Goal: Information Seeking & Learning: Learn about a topic

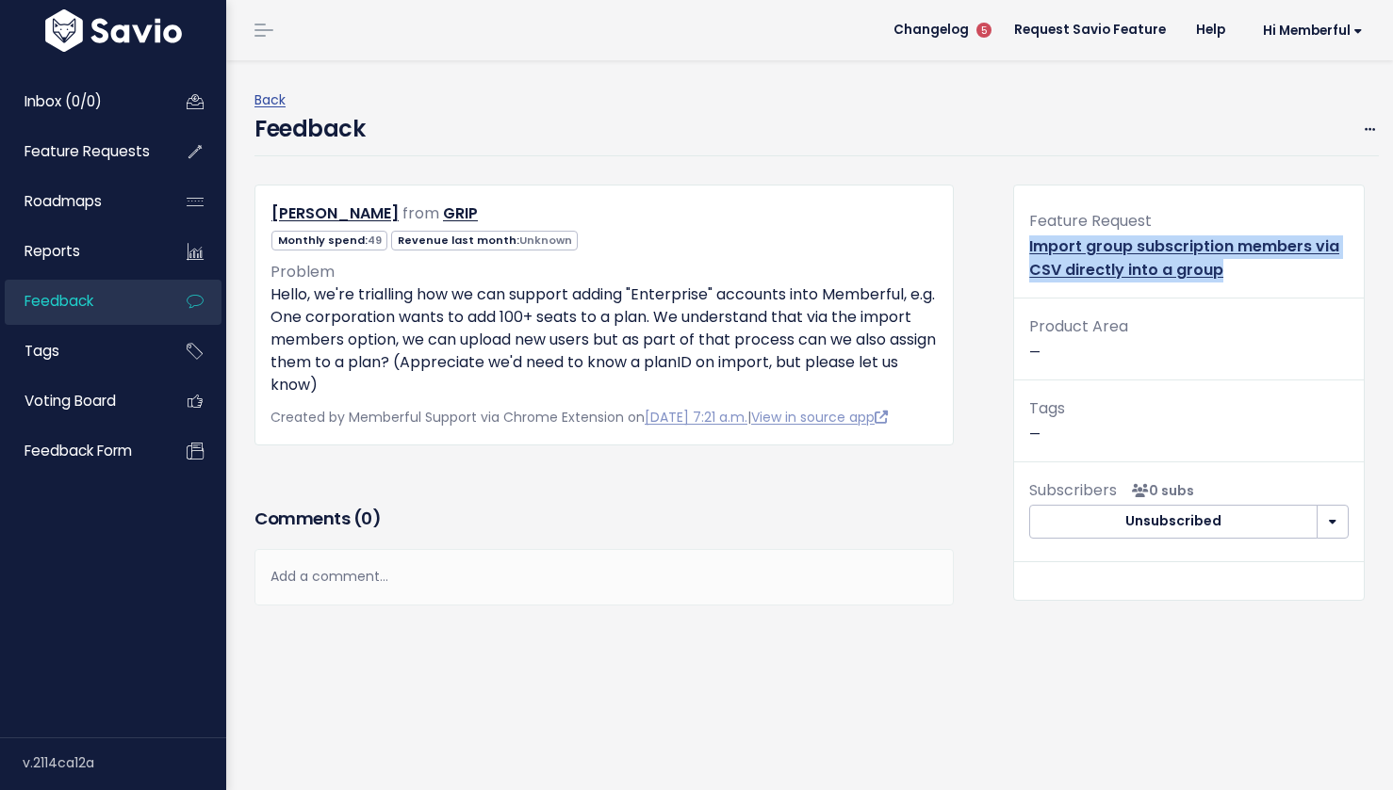
drag, startPoint x: 1239, startPoint y: 269, endPoint x: 1021, endPoint y: 251, distance: 218.5
click at [1021, 251] on div "Feature Request Import group subscription members via CSV directly into a group" at bounding box center [1189, 253] width 350 height 90
copy link "Import group subscription members via CSV directly into a group"
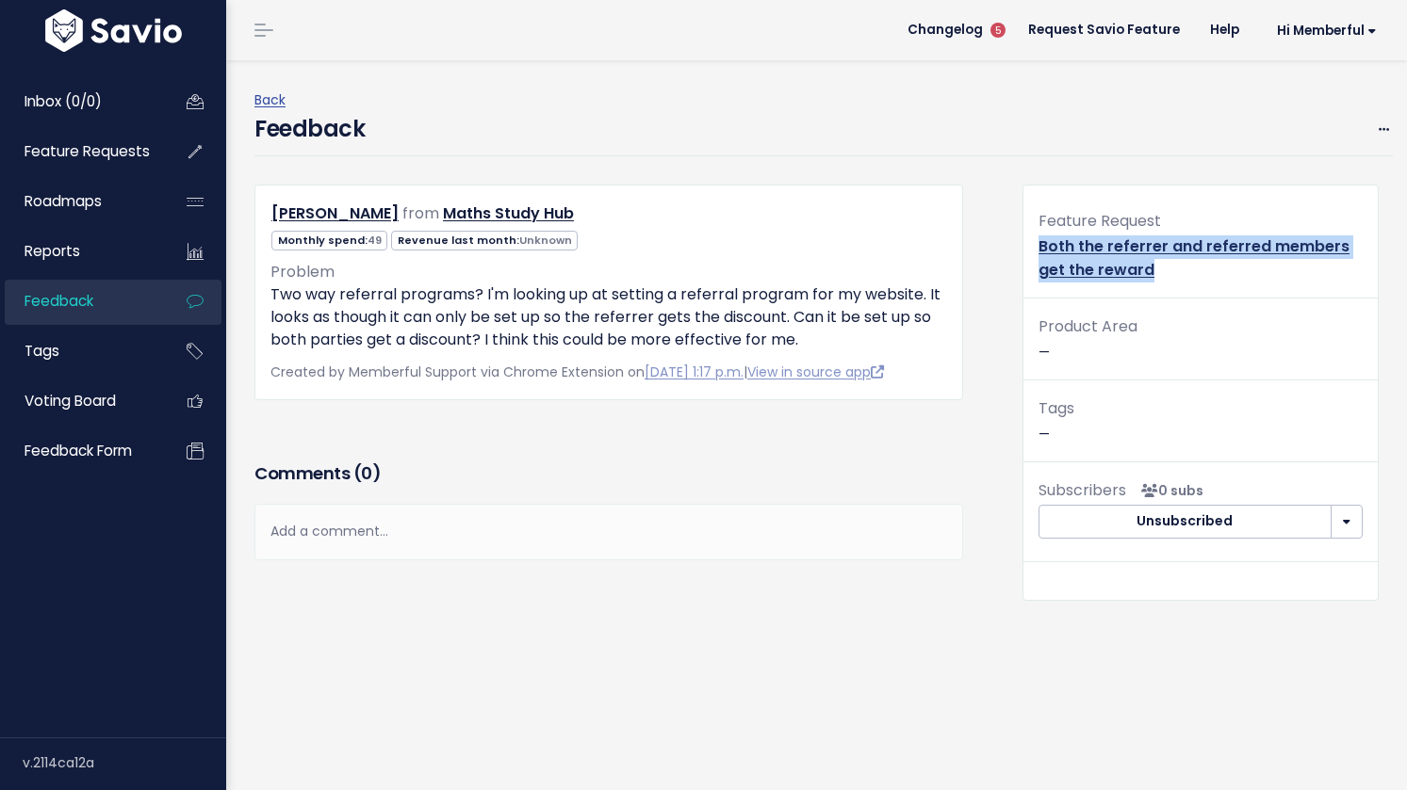
drag, startPoint x: 1158, startPoint y: 268, endPoint x: 1031, endPoint y: 252, distance: 128.1
click at [1031, 252] on div "Feature Request Both the referrer and referred members get the reward" at bounding box center [1200, 253] width 354 height 90
copy link "Both the referrer and referred members get the reward"
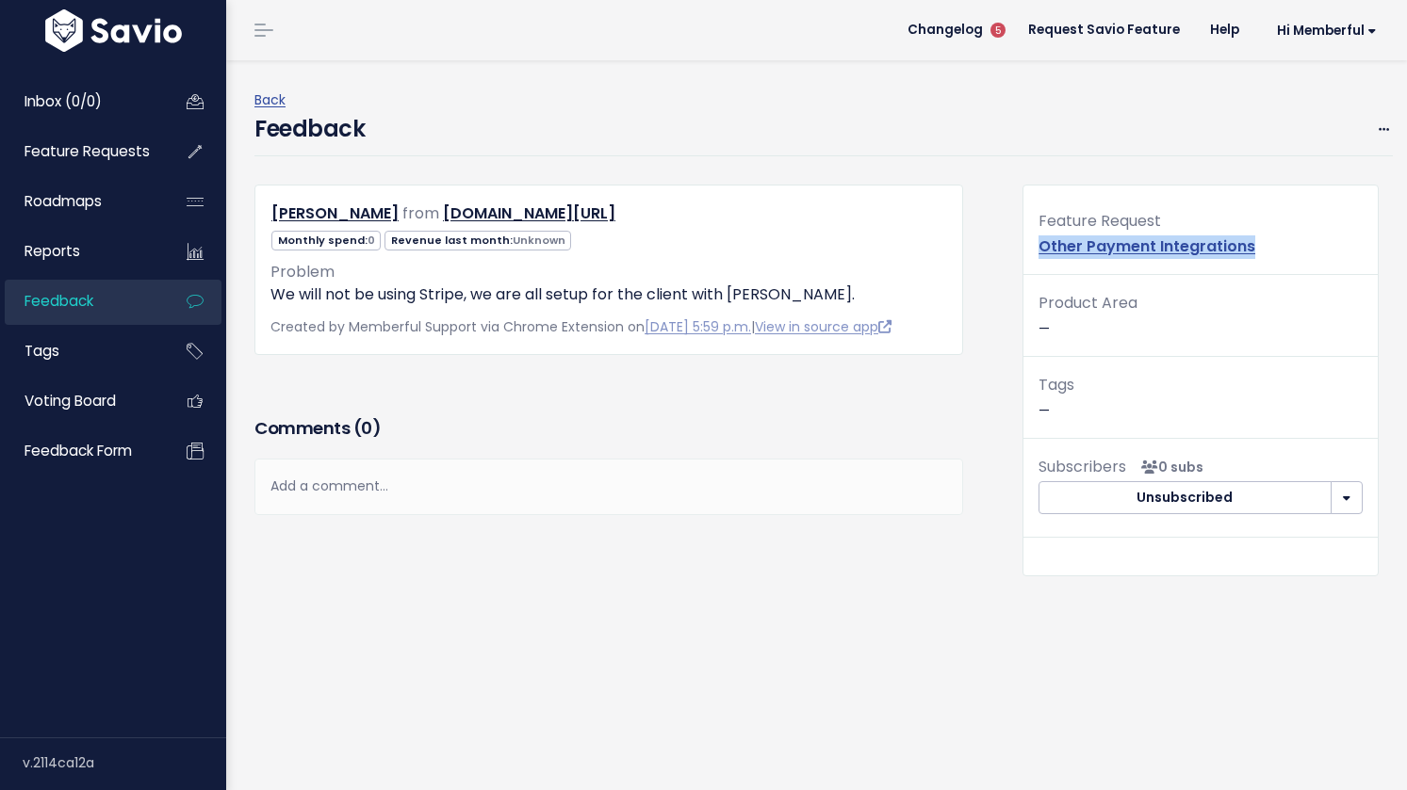
drag, startPoint x: 1273, startPoint y: 240, endPoint x: 1006, endPoint y: 243, distance: 266.6
click at [1008, 243] on div "Feature Request Other Payment Integrations Product Area — Tags — Subscribers 0 …" at bounding box center [1200, 392] width 384 height 415
copy link "Other Payment Integrations"
